Goal: Task Accomplishment & Management: Use online tool/utility

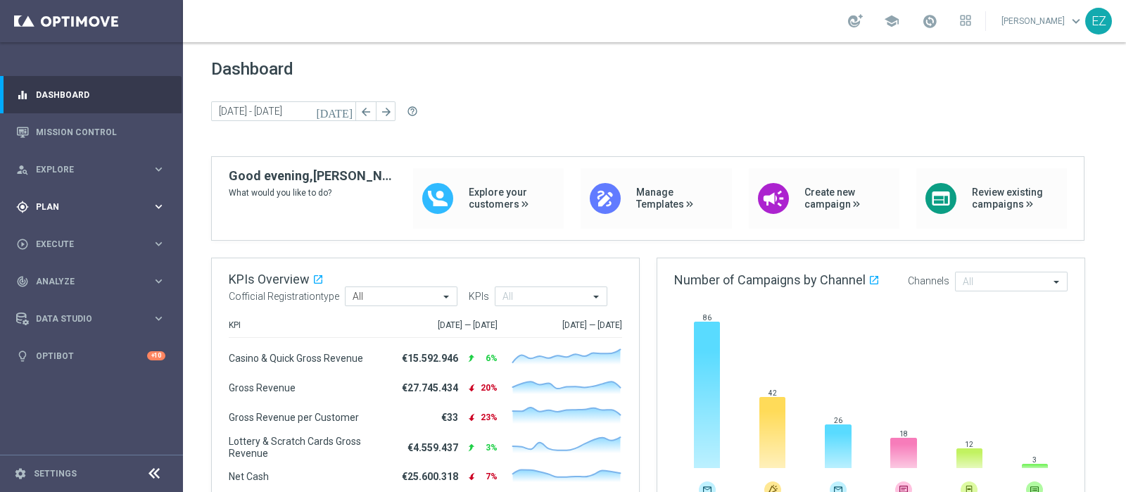
click at [74, 205] on span "Plan" at bounding box center [94, 207] width 116 height 8
click at [64, 271] on accordion "Templates keyboard_arrow_right Optimail OptiMobile In-App OptiMobile Push Optip…" at bounding box center [109, 278] width 145 height 21
click at [64, 277] on span "Templates" at bounding box center [87, 278] width 101 height 8
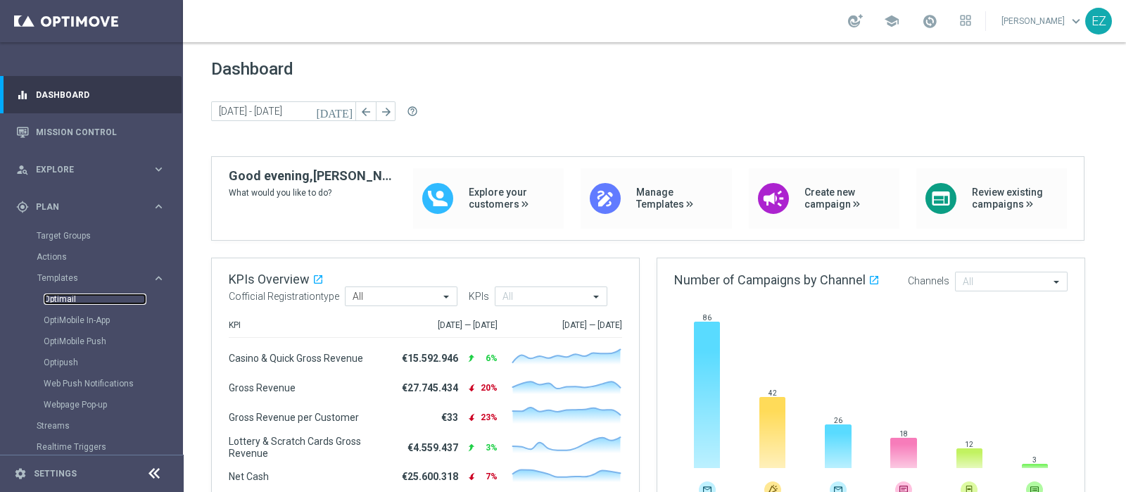
click at [63, 299] on link "Optimail" at bounding box center [95, 299] width 103 height 11
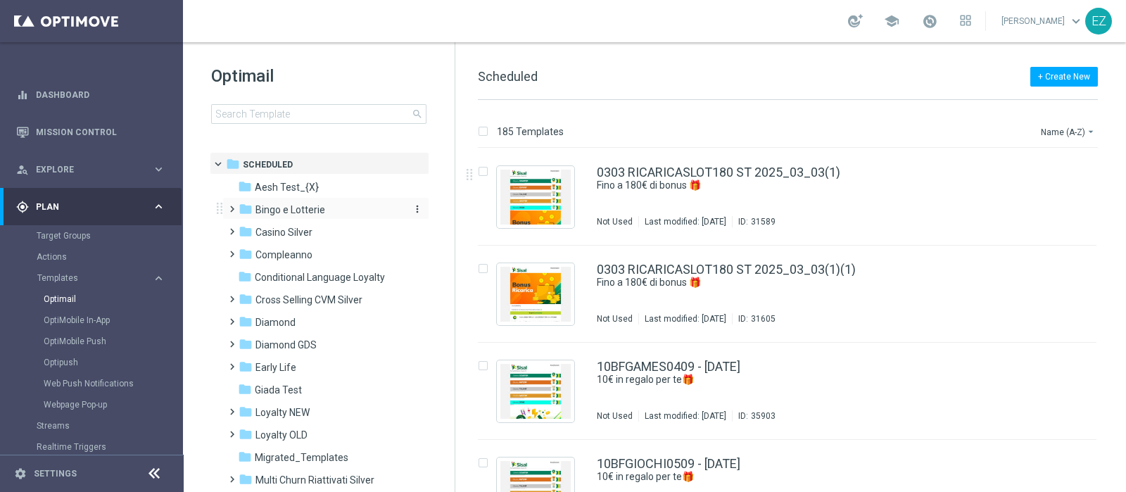
click at [313, 204] on span "Bingo e Lotterie" at bounding box center [291, 209] width 70 height 13
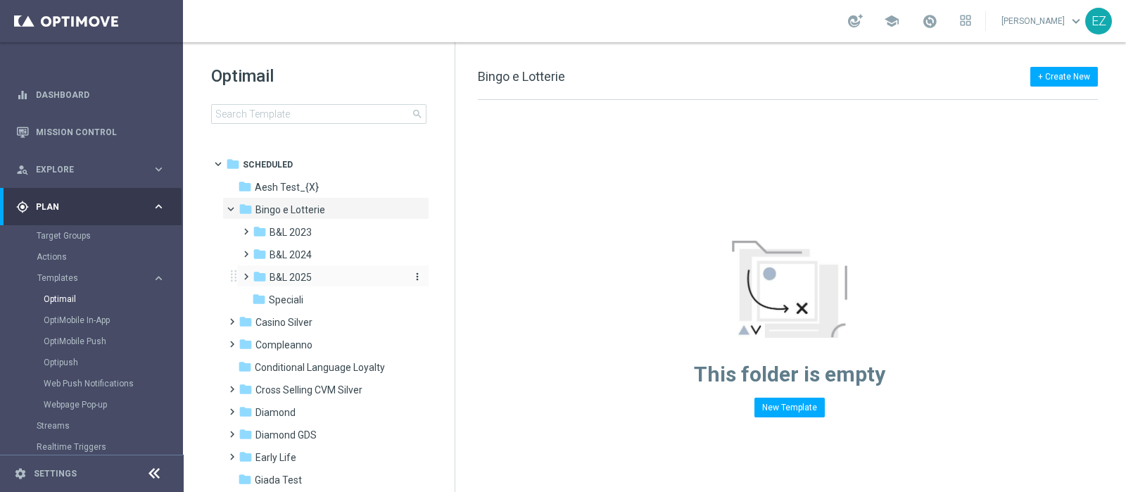
click at [315, 280] on div "folder B&L 2025" at bounding box center [328, 278] width 150 height 16
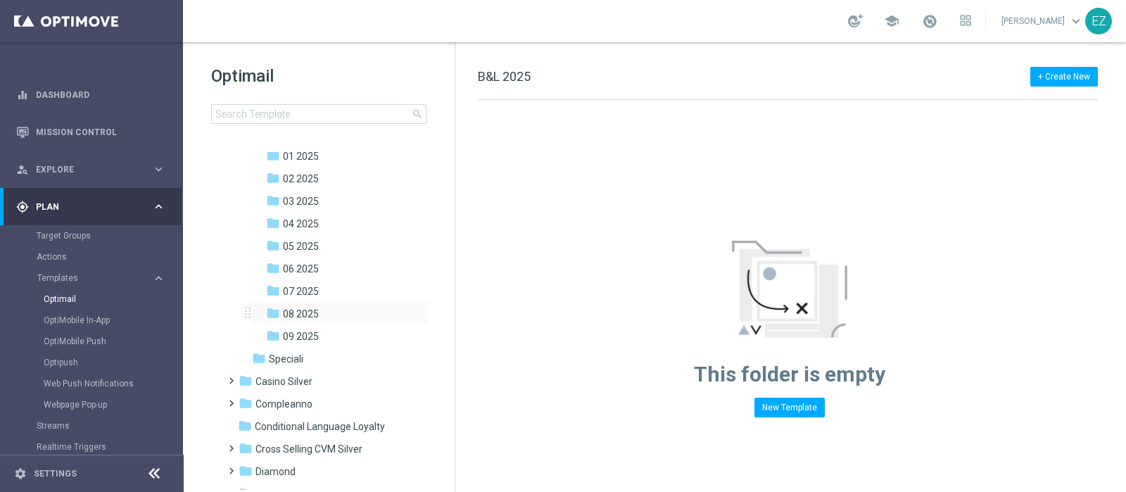
scroll to position [117, 0]
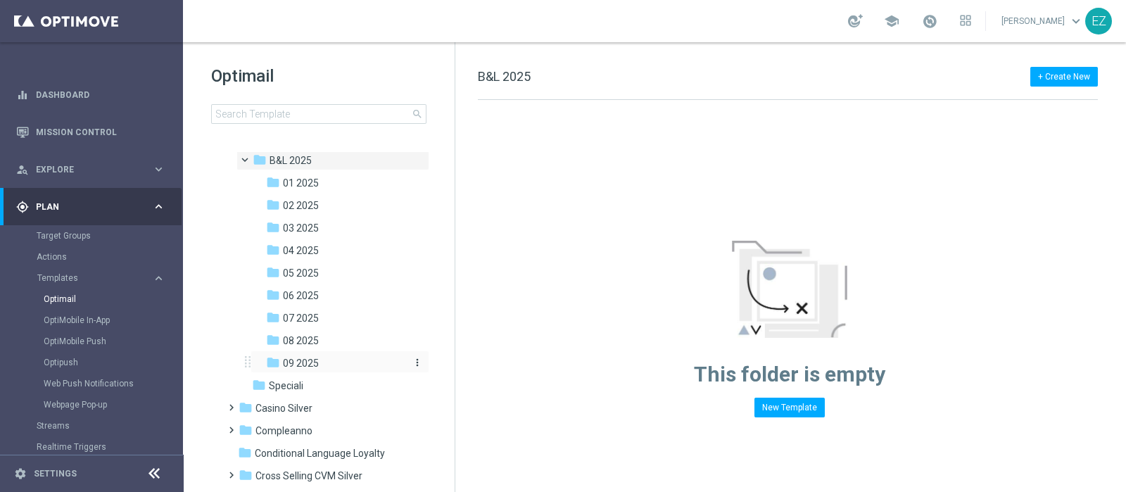
click at [303, 357] on span "09 2025" at bounding box center [301, 363] width 36 height 13
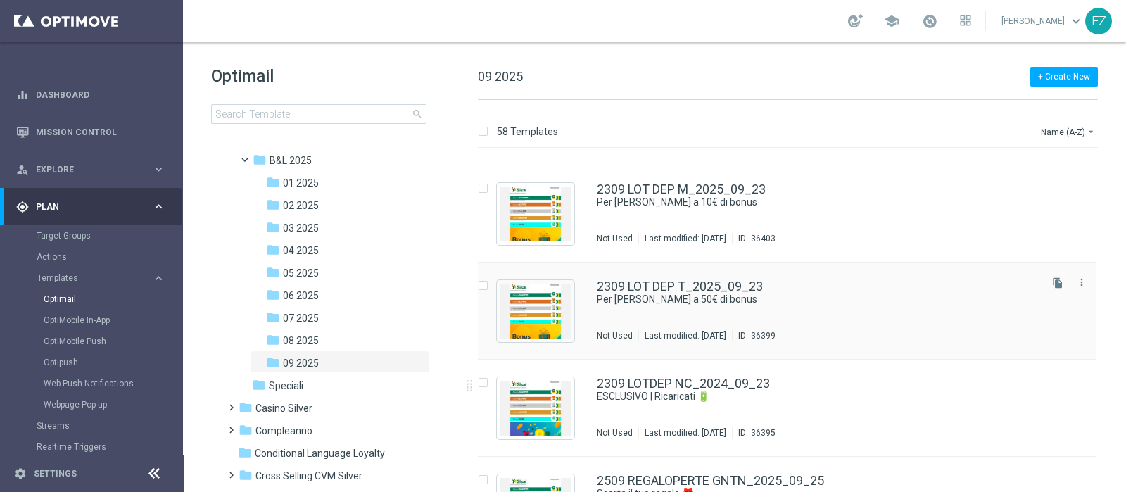
scroll to position [4141, 0]
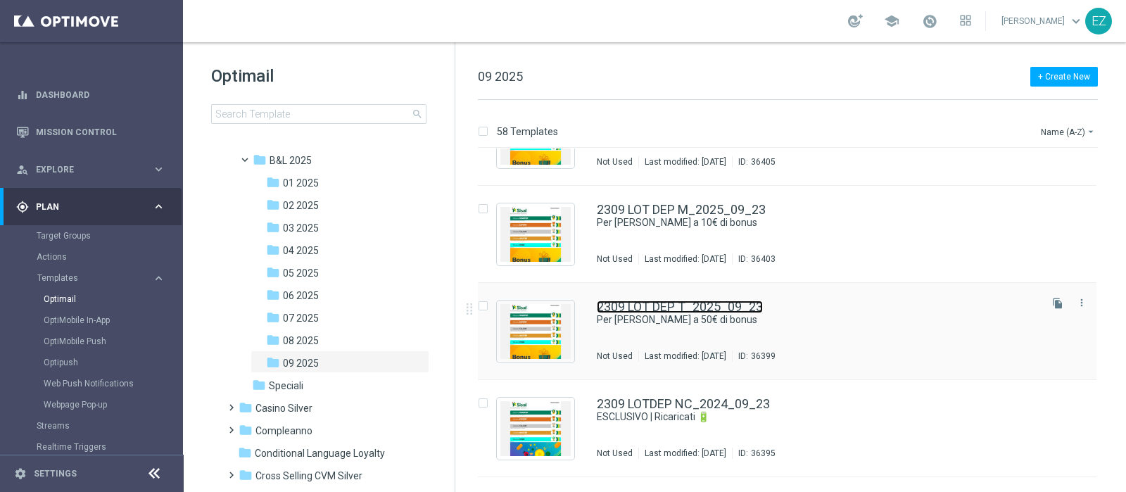
click at [651, 301] on link "2309 LOT DEP T_2025_09_23" at bounding box center [680, 307] width 166 height 13
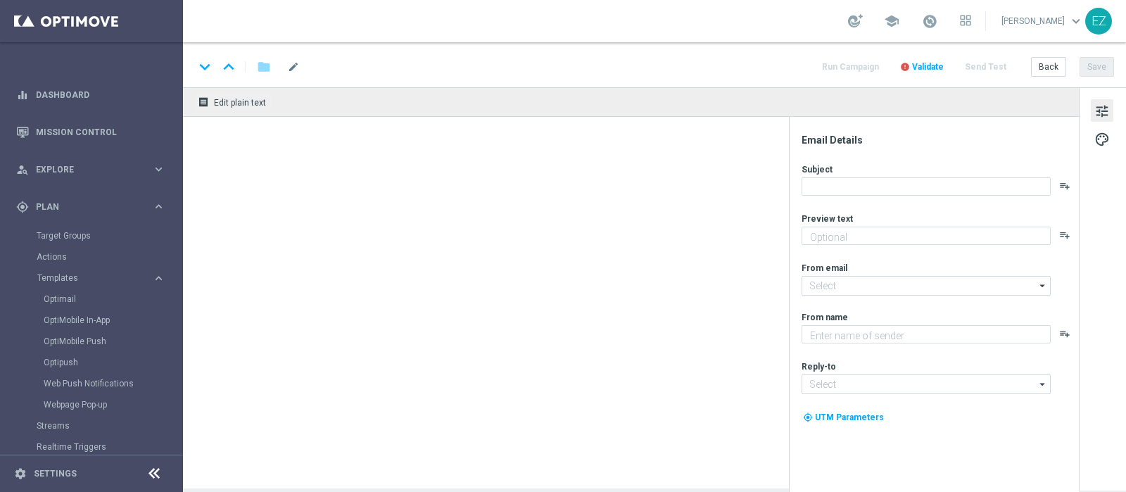
type textarea "Scopri la promozione che ti abbiamo riservato!"
type input "[EMAIL_ADDRESS][DOMAIN_NAME]"
type textarea "Sisal"
type input "[EMAIL_ADDRESS][DOMAIN_NAME]"
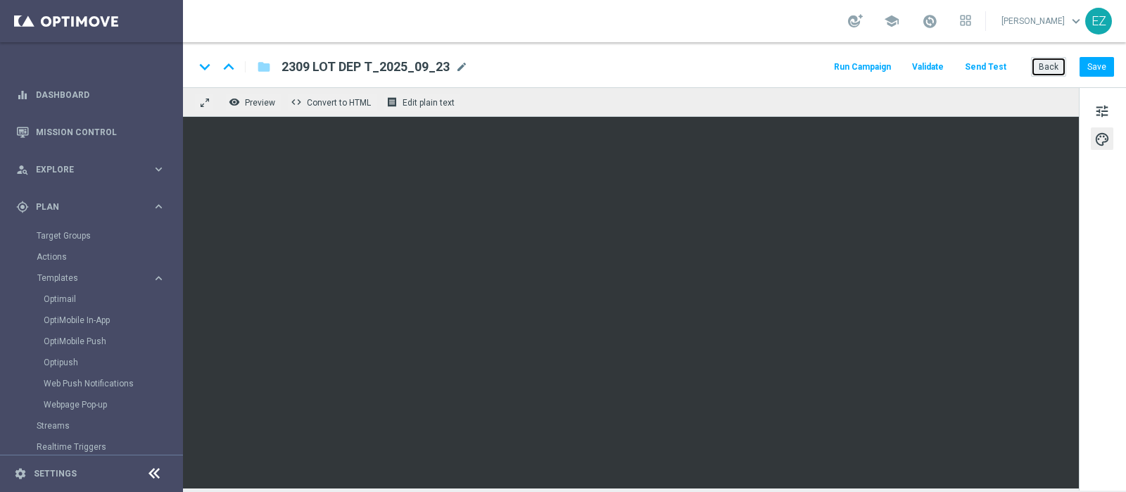
click at [1053, 66] on button "Back" at bounding box center [1048, 67] width 35 height 20
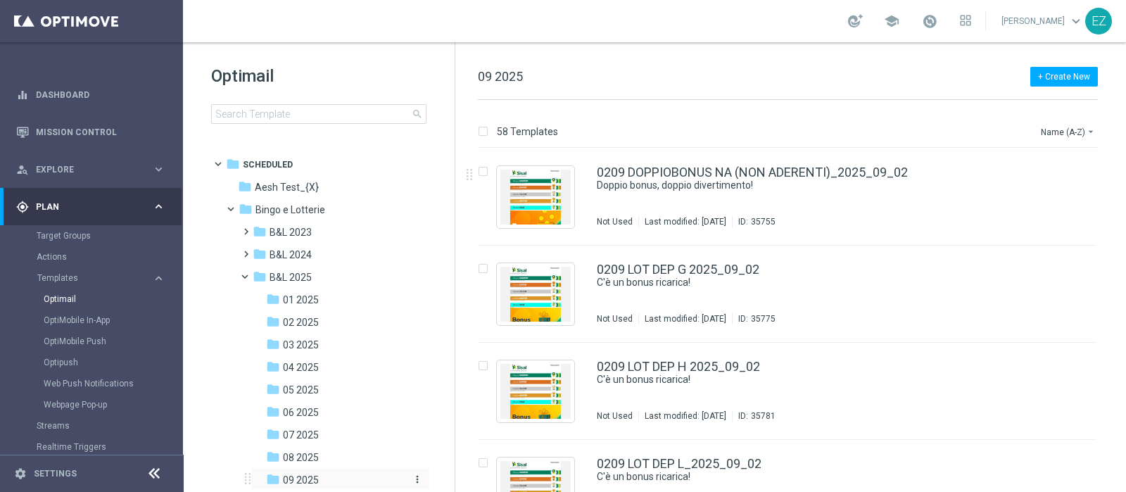
click at [294, 472] on div "folder 09 2025" at bounding box center [335, 480] width 139 height 16
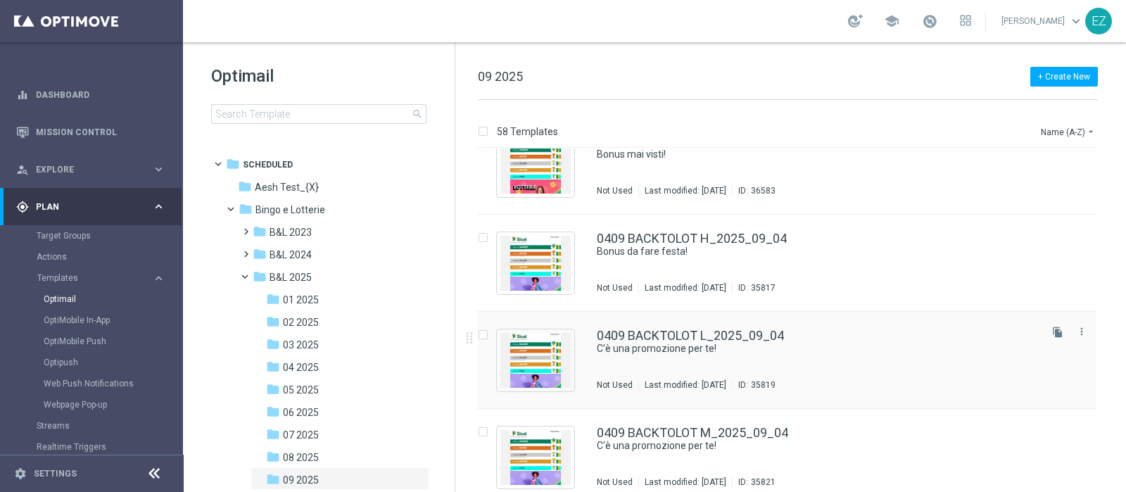
scroll to position [906, 0]
click at [672, 338] on link "0409 BACKTOLOT L_2025_09_04" at bounding box center [690, 335] width 187 height 13
